Goal: Use online tool/utility

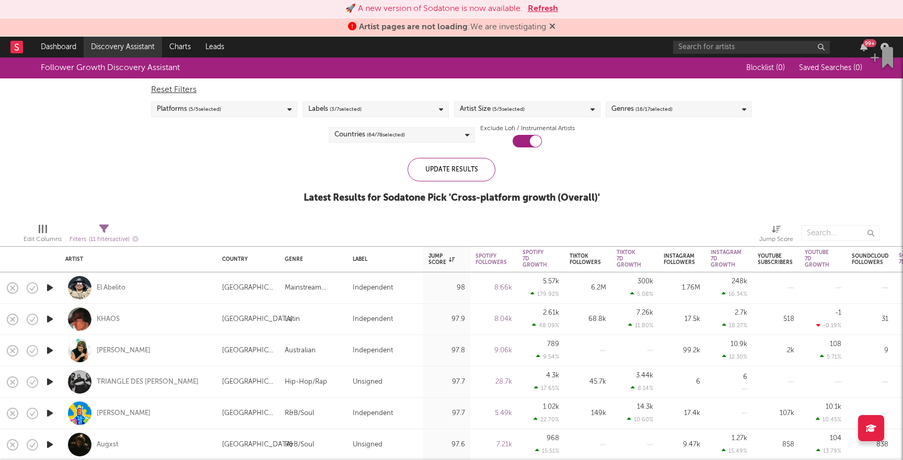
click at [122, 46] on link "Discovery Assistant" at bounding box center [123, 47] width 78 height 21
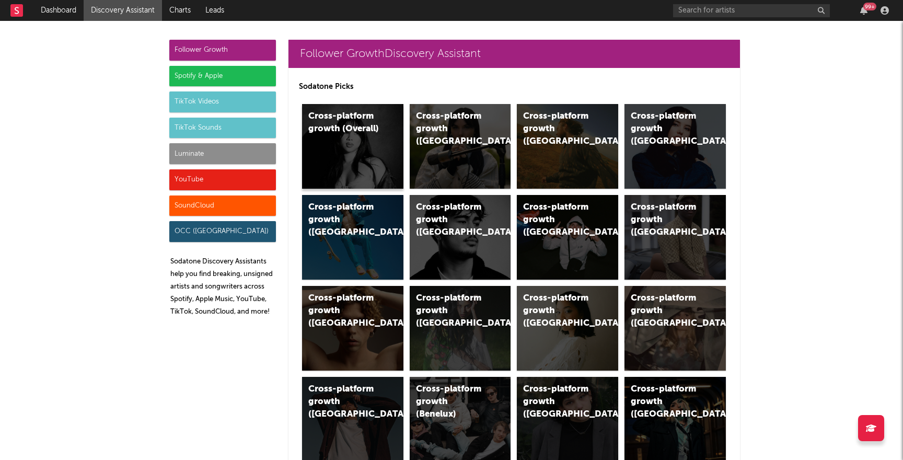
click at [359, 142] on div "Cross-platform growth (Overall)" at bounding box center [352, 146] width 101 height 85
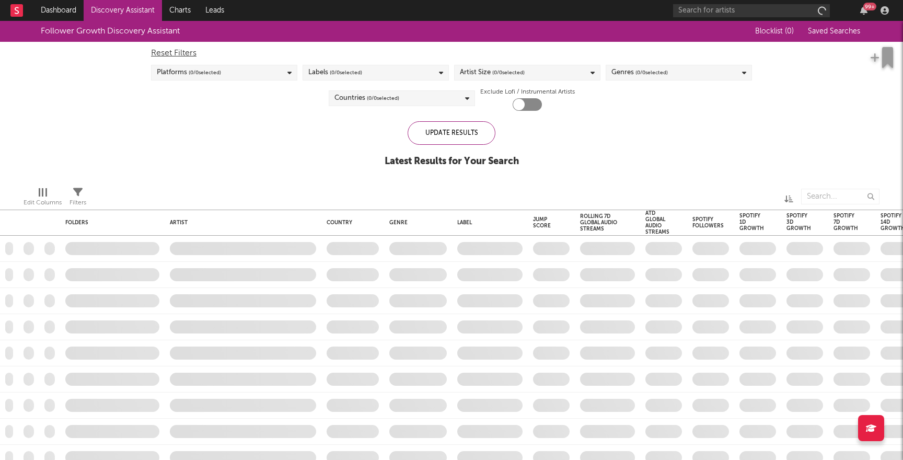
checkbox input "true"
